Goal: Task Accomplishment & Management: Manage account settings

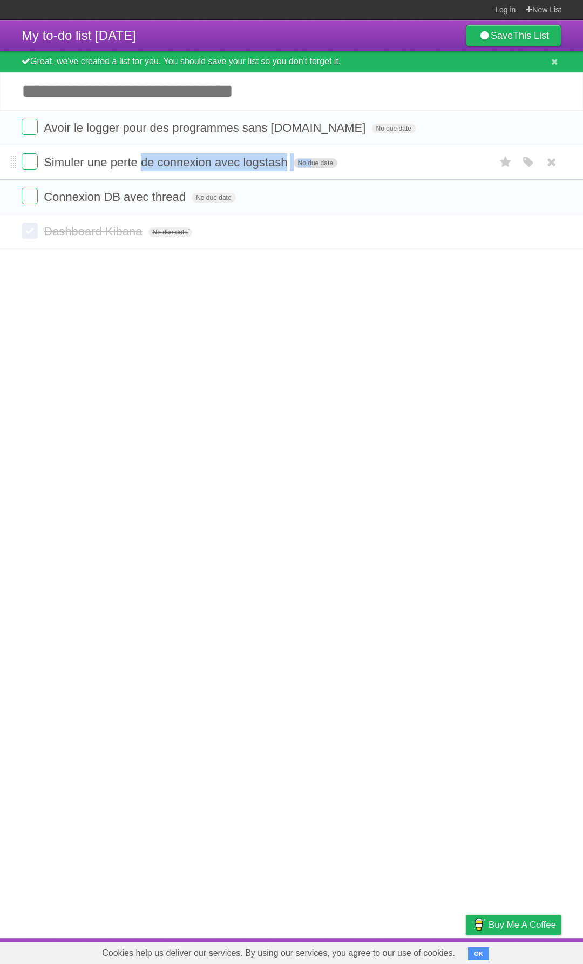
drag, startPoint x: 144, startPoint y: 169, endPoint x: 308, endPoint y: 166, distance: 164.2
click at [308, 166] on form "Simuler une perte de connexion avec logstash No due date White Red Blue Green P…" at bounding box center [292, 162] width 540 height 18
click at [300, 347] on article "My to-do list [DATE] Save This List Great, we've created a list for you. You sh…" at bounding box center [291, 479] width 583 height 918
drag, startPoint x: 45, startPoint y: 164, endPoint x: 288, endPoint y: 163, distance: 243.0
click at [288, 163] on span "Simuler une perte de connexion avec logstash" at bounding box center [167, 161] width 246 height 13
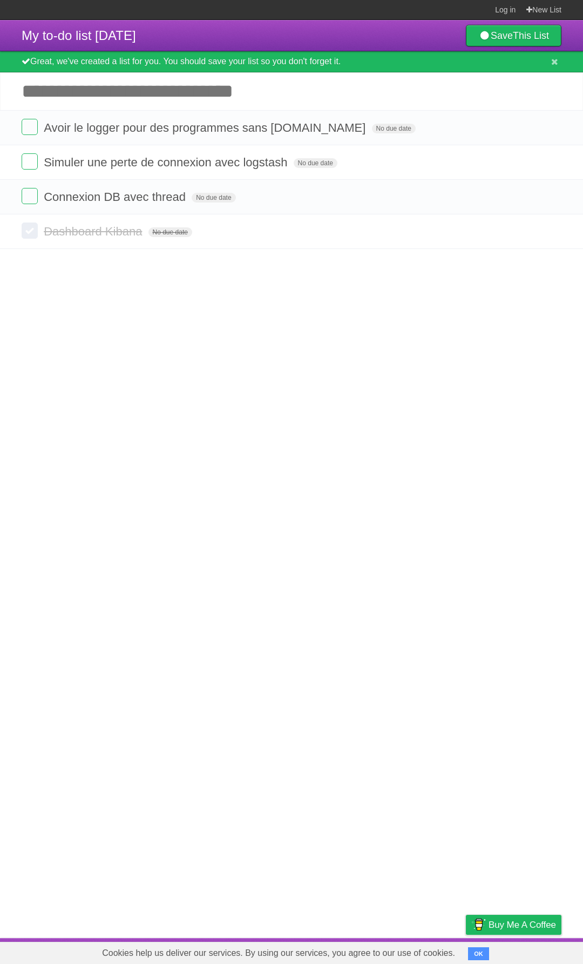
click at [256, 332] on article "My to-do list [DATE] Save This List Great, we've created a list for you. You sh…" at bounding box center [291, 479] width 583 height 918
drag, startPoint x: 46, startPoint y: 195, endPoint x: 188, endPoint y: 201, distance: 142.1
click at [188, 201] on span "Connexion DB avec thread" at bounding box center [116, 196] width 145 height 13
click at [226, 356] on article "My to-do list [DATE] Save This List Great, we've created a list for you. You sh…" at bounding box center [291, 479] width 583 height 918
drag, startPoint x: 278, startPoint y: 399, endPoint x: 138, endPoint y: 140, distance: 294.7
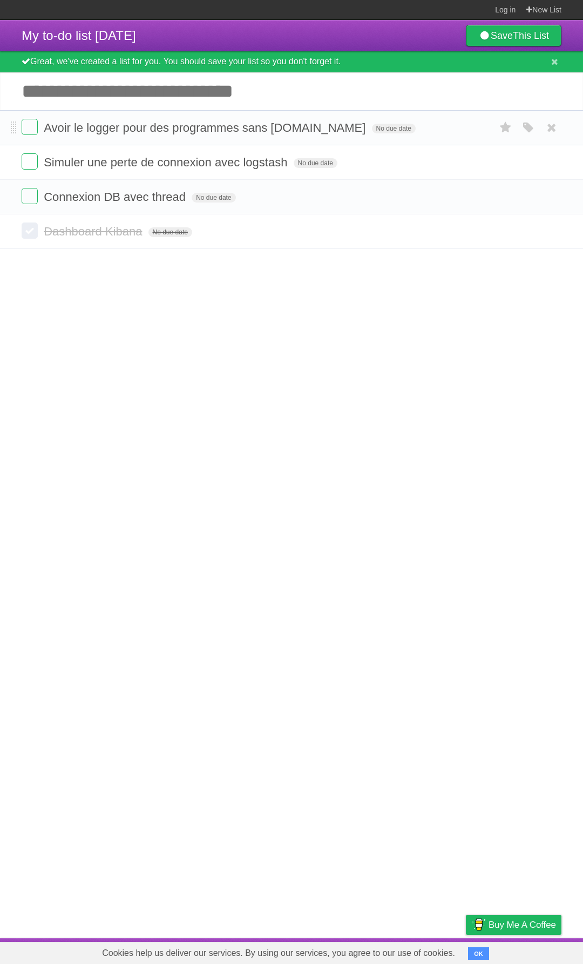
click at [138, 146] on article "My to-do list [DATE] Save This List Great, we've created a list for you. You sh…" at bounding box center [291, 479] width 583 height 918
click at [245, 366] on article "My to-do list [DATE] Save This List Great, we've created a list for you. You sh…" at bounding box center [291, 479] width 583 height 918
click at [199, 487] on article "My to-do list [DATE] Save This List Great, we've created a list for you. You sh…" at bounding box center [291, 479] width 583 height 918
click at [200, 488] on article "My to-do list [DATE] Save This List Great, we've created a list for you. You sh…" at bounding box center [291, 479] width 583 height 918
click at [247, 453] on article "My to-do list [DATE] Save This List Great, we've created a list for you. You sh…" at bounding box center [291, 479] width 583 height 918
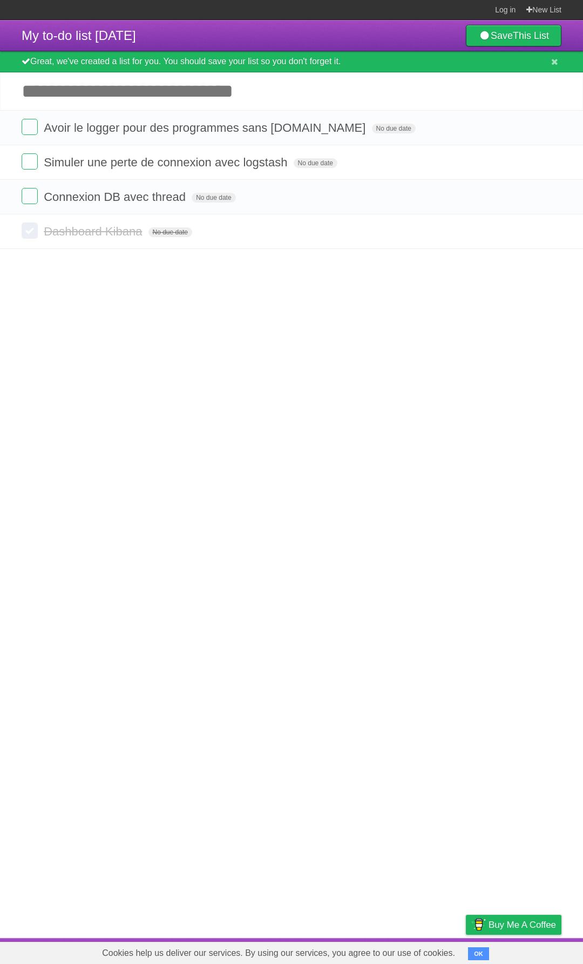
click at [177, 361] on article "My to-do list [DATE] Save This List Great, we've created a list for you. You sh…" at bounding box center [291, 479] width 583 height 918
click at [29, 199] on label at bounding box center [30, 196] width 16 height 16
